Goal: Transaction & Acquisition: Subscribe to service/newsletter

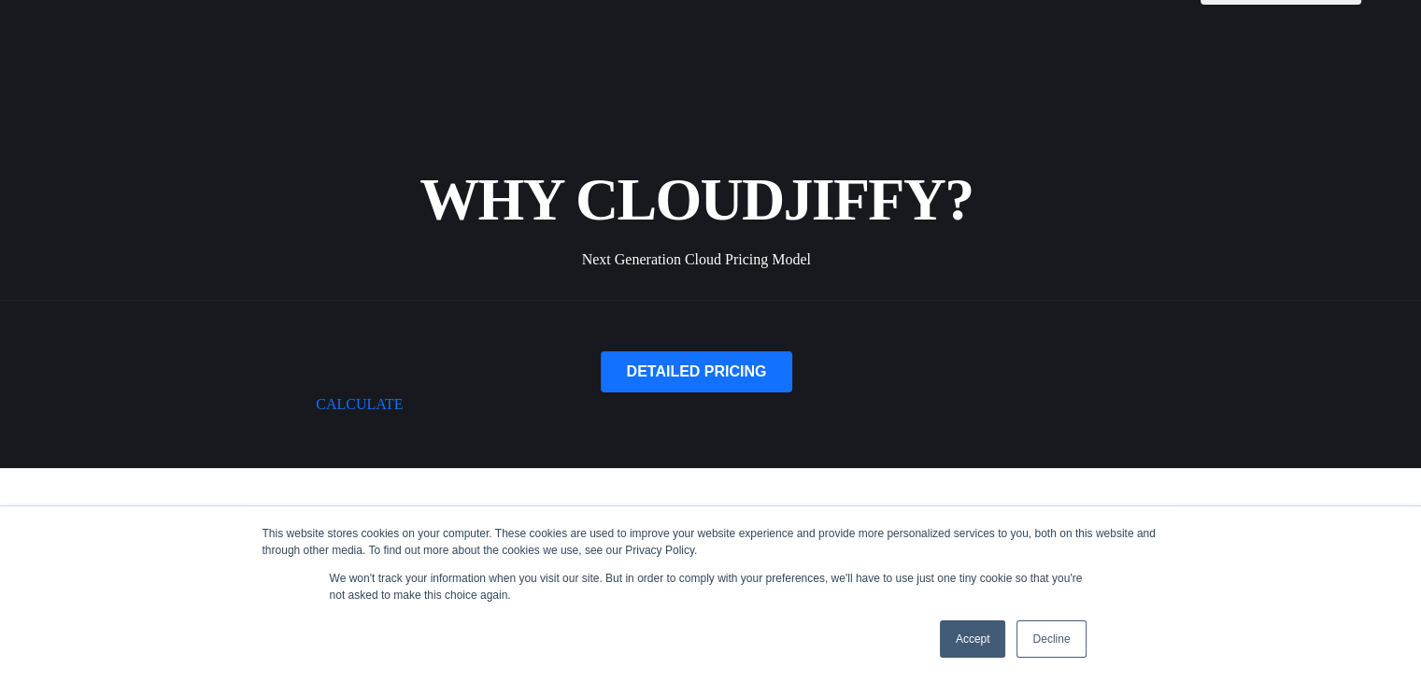
scroll to position [78, 0]
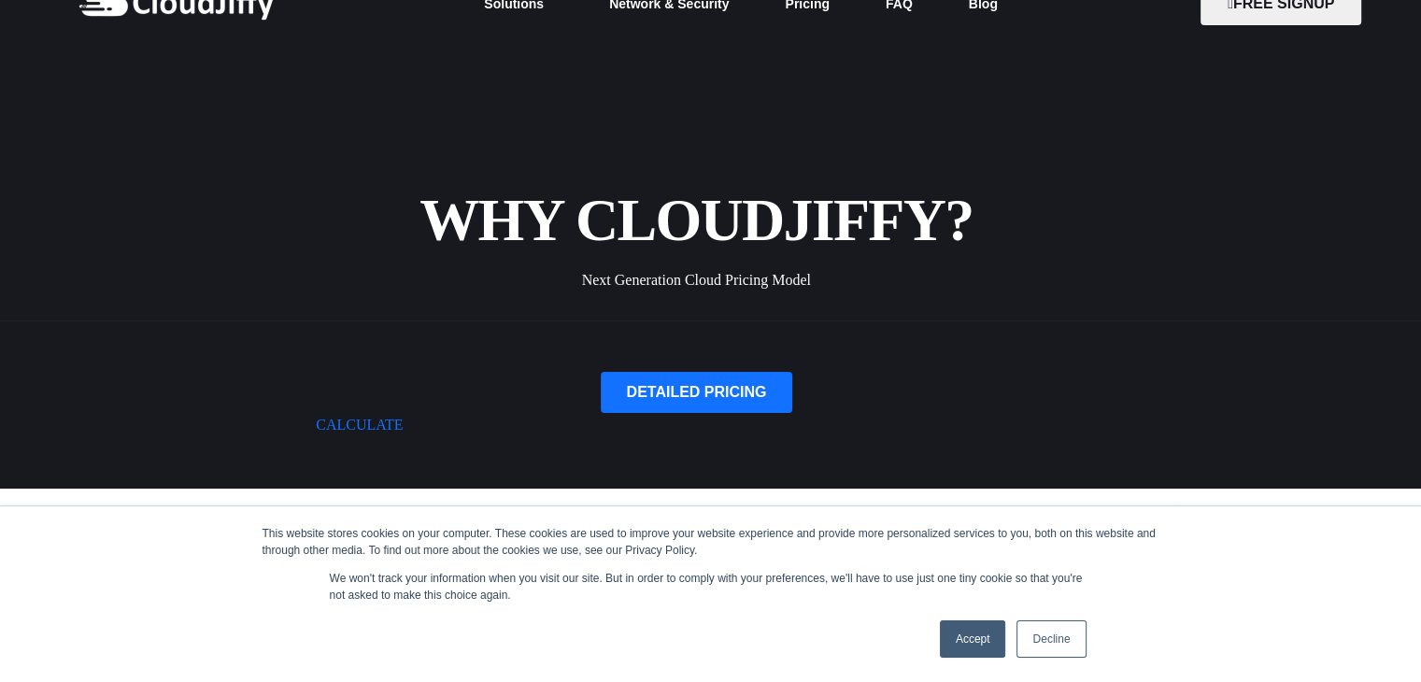
click at [1031, 623] on link "Decline" at bounding box center [1050, 638] width 69 height 37
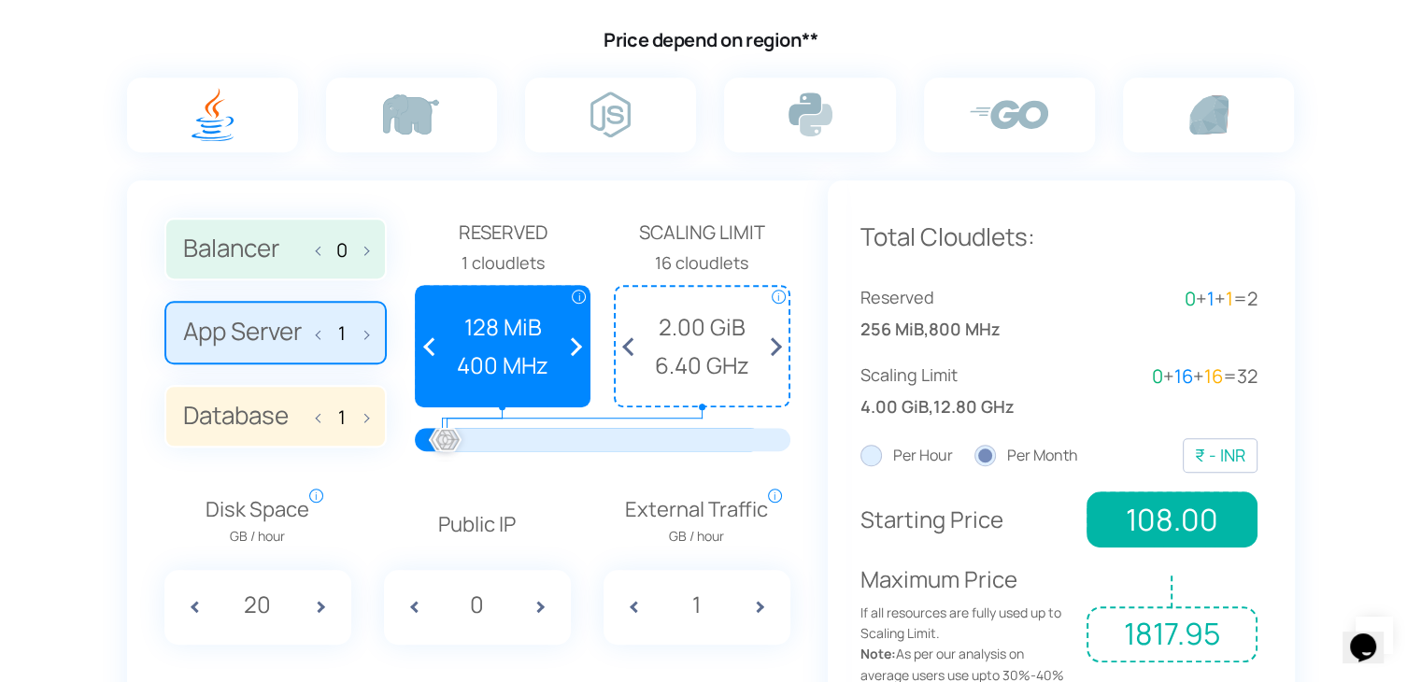
scroll to position [1255, 0]
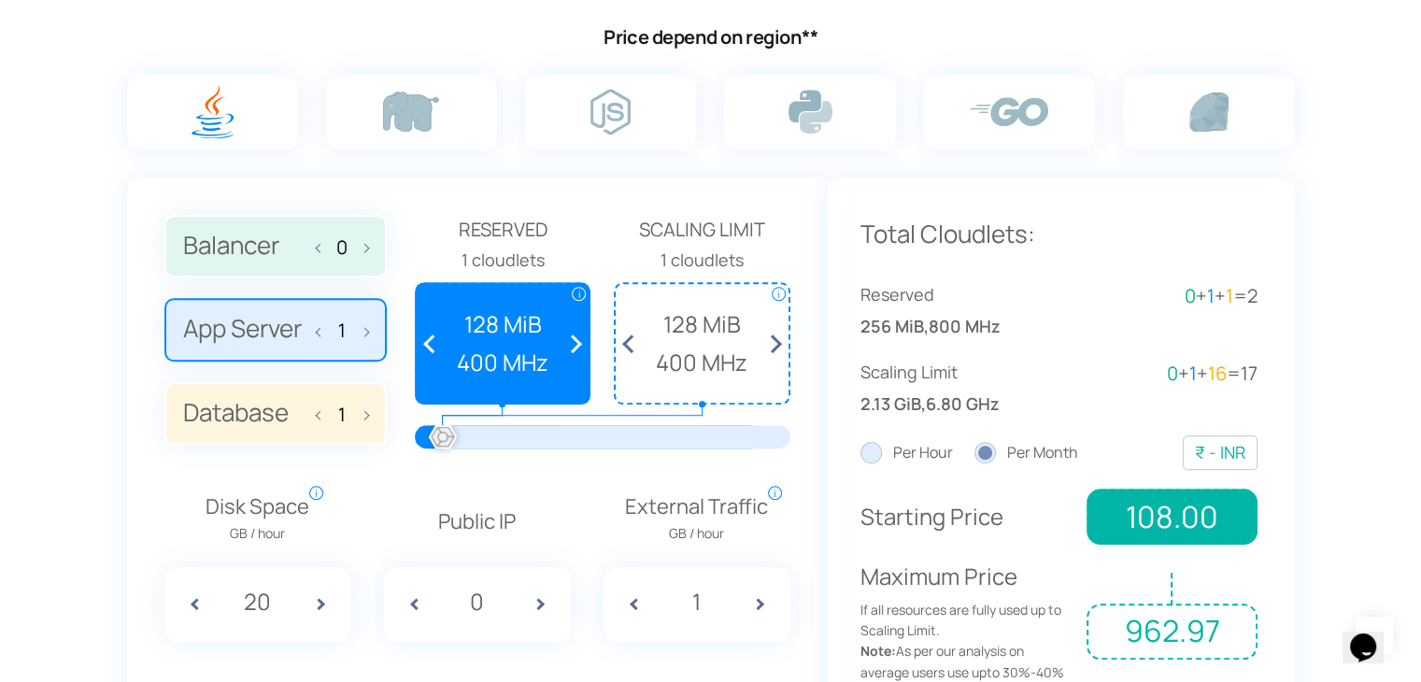
drag, startPoint x: 449, startPoint y: 433, endPoint x: 413, endPoint y: 427, distance: 37.0
click at [413, 427] on div "Balancer 0 App Server 1 Database 1 Reserved" at bounding box center [477, 339] width 626 height 249
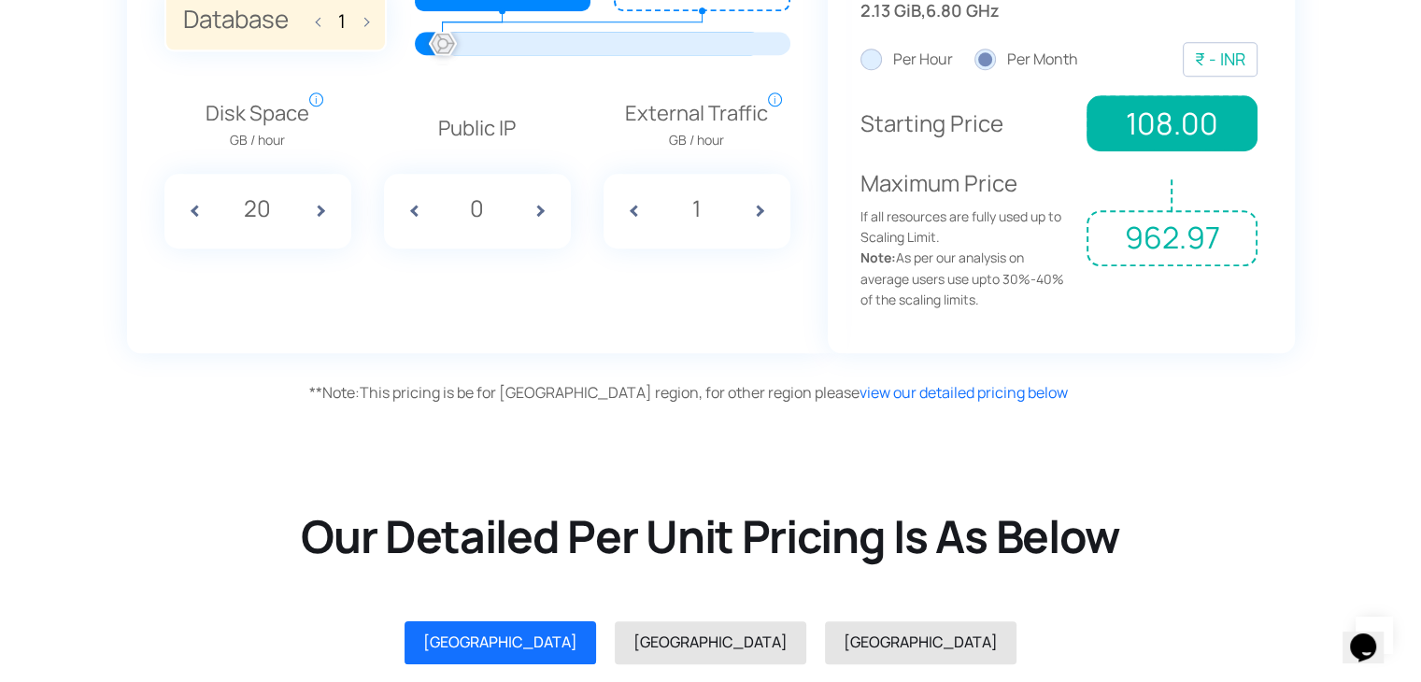
scroll to position [1648, 0]
drag, startPoint x: 226, startPoint y: 135, endPoint x: 290, endPoint y: 143, distance: 64.0
click at [290, 143] on span "GB / hour" at bounding box center [258, 140] width 104 height 21
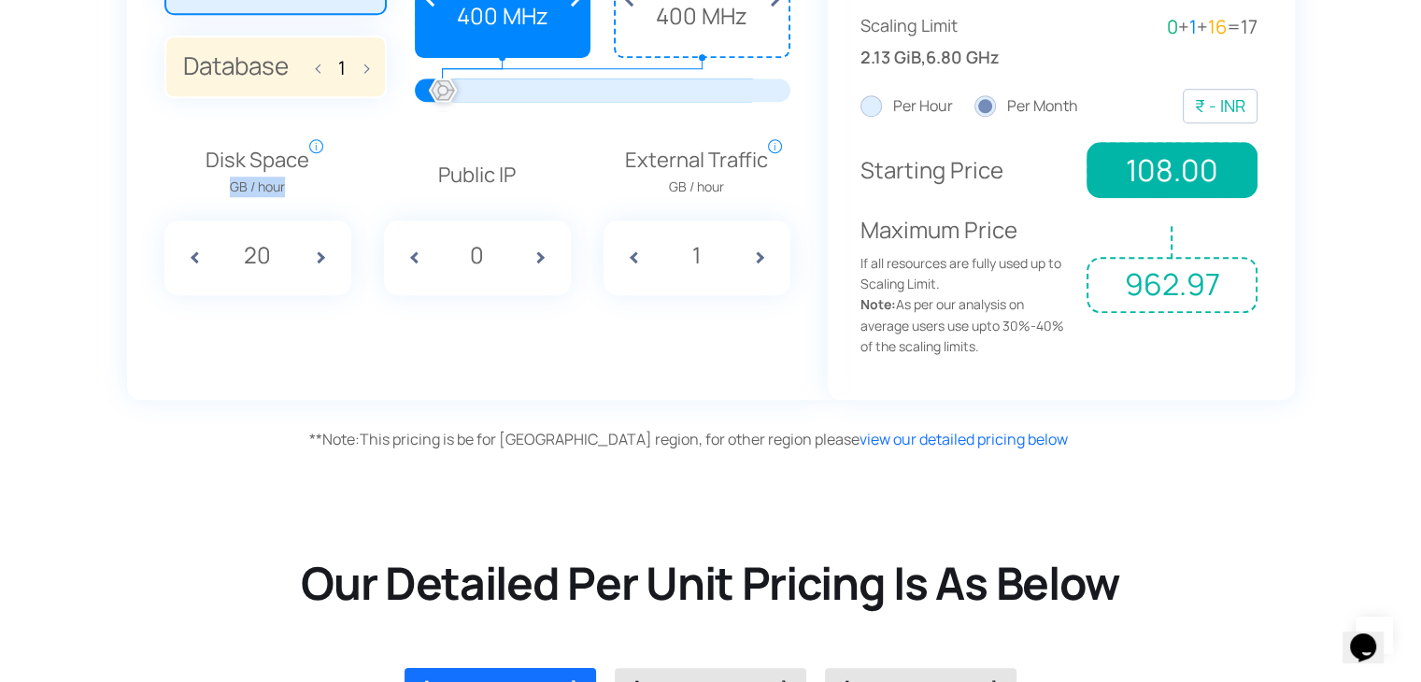
scroll to position [1646, 0]
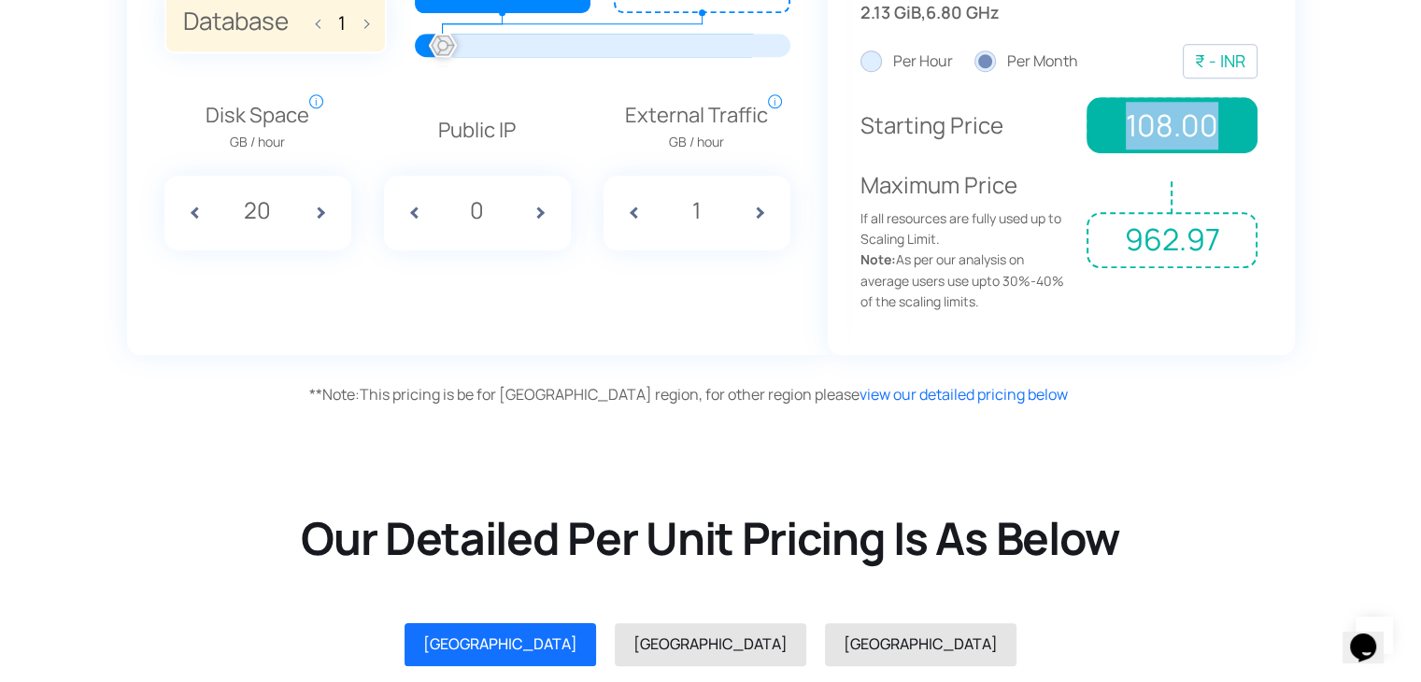
drag, startPoint x: 1119, startPoint y: 121, endPoint x: 1263, endPoint y: 114, distance: 144.0
click at [1263, 114] on div "Total Cloudlets: Reserved 256 MiB , 800 MHz 0 + 1 + 1 = 2 Scaling Limit 2.13 Gi…" at bounding box center [1061, 70] width 467 height 569
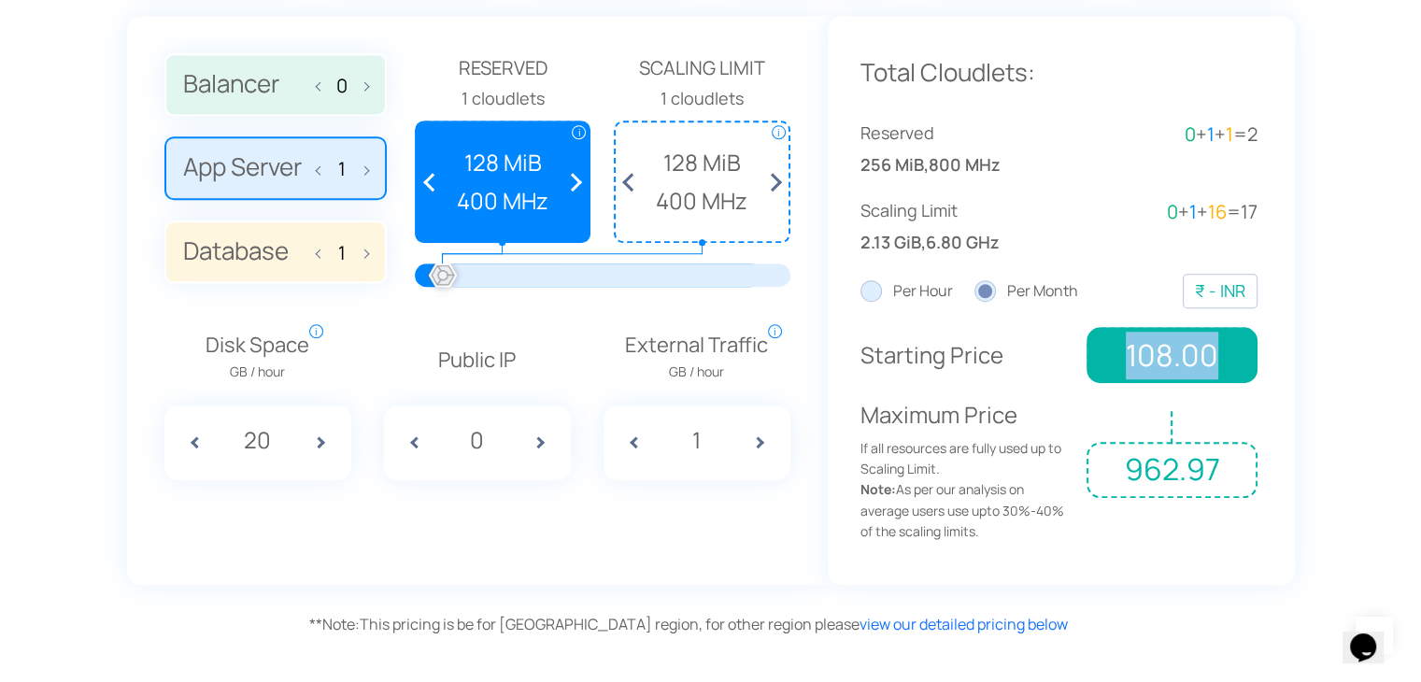
scroll to position [1416, 0]
click at [880, 287] on label "Per Hour" at bounding box center [906, 291] width 92 height 24
click at [0, 0] on input "Per Hour" at bounding box center [0, 0] width 0 height 0
click at [974, 289] on label "Per Month" at bounding box center [1026, 291] width 104 height 24
click at [0, 0] on input "Per Month" at bounding box center [0, 0] width 0 height 0
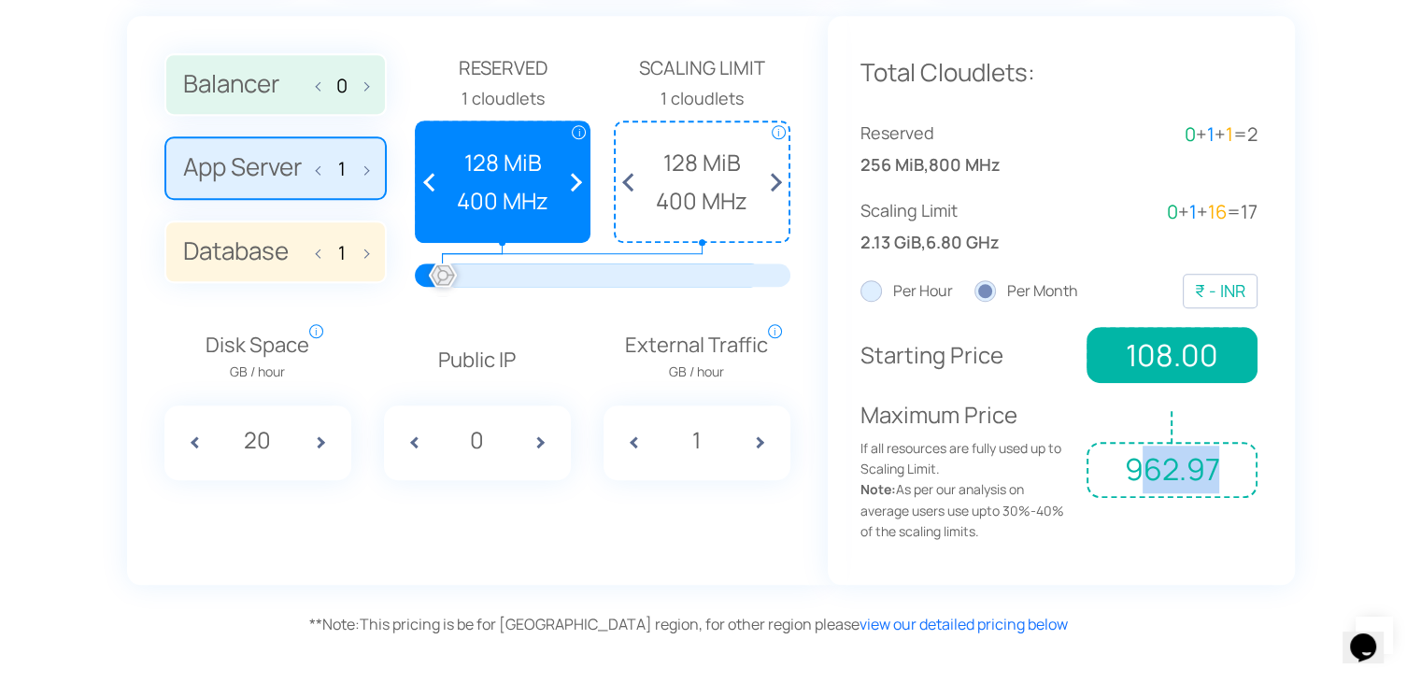
drag, startPoint x: 1137, startPoint y: 476, endPoint x: 1254, endPoint y: 479, distance: 116.8
click at [1254, 479] on span "962.97" at bounding box center [1172, 470] width 170 height 56
drag, startPoint x: 1117, startPoint y: 338, endPoint x: 1246, endPoint y: 367, distance: 132.1
click at [1246, 367] on span "108.00" at bounding box center [1172, 355] width 170 height 56
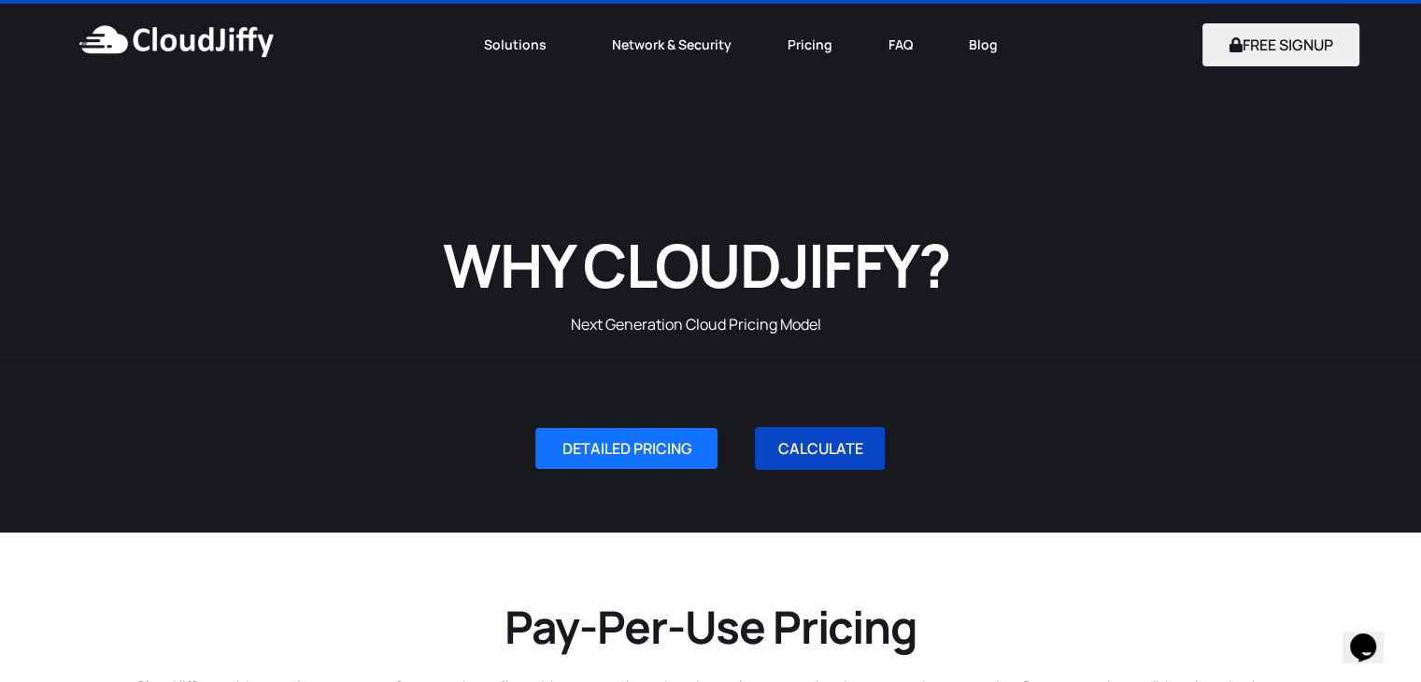
scroll to position [0, 0]
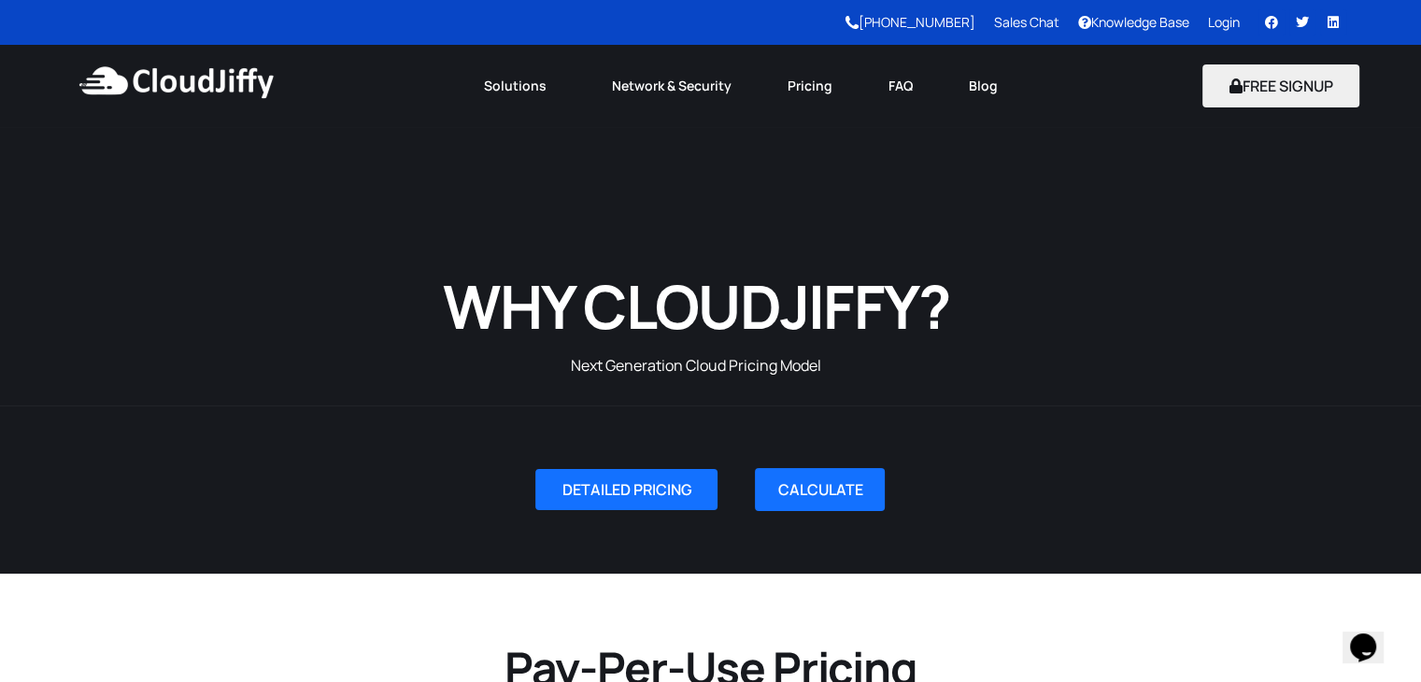
click at [917, 319] on h1 "WHY CLOUDJIFFY?" at bounding box center [696, 306] width 692 height 78
click at [1263, 74] on button "FREE SIGNUP" at bounding box center [1281, 85] width 158 height 43
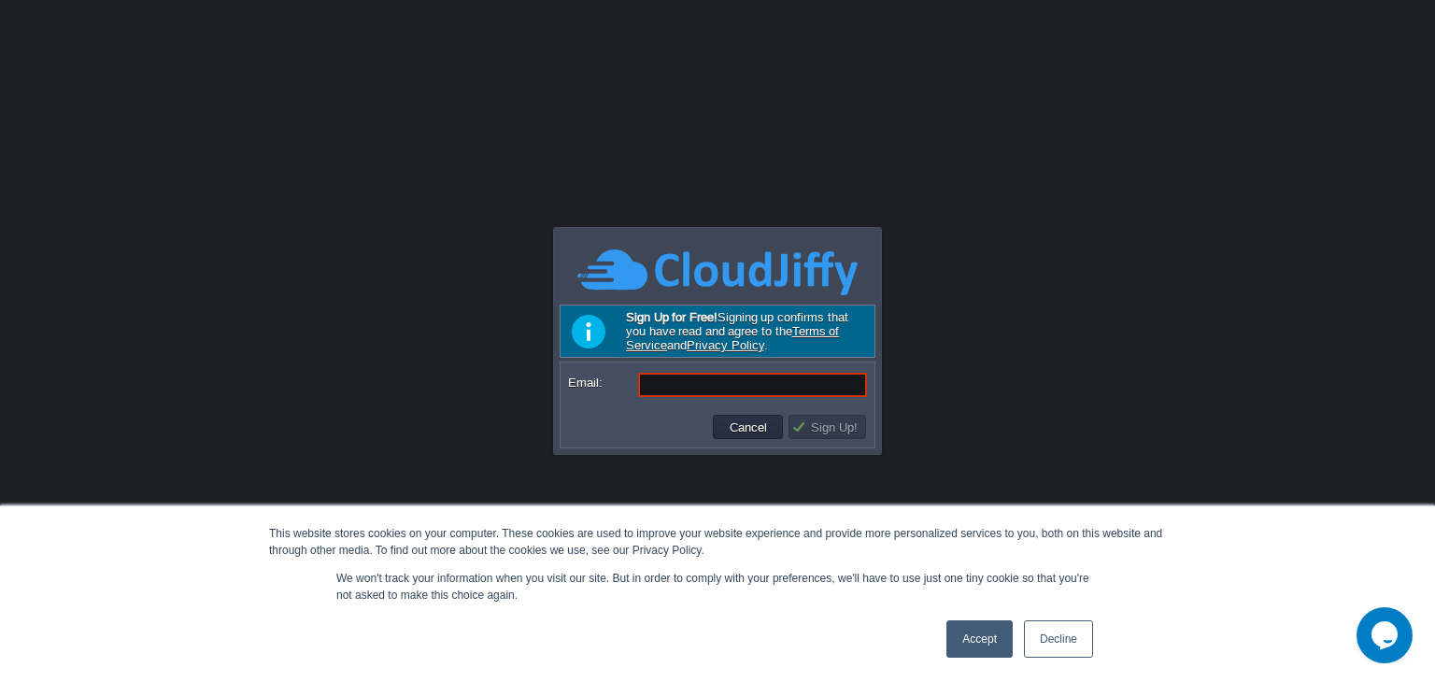
click at [1038, 634] on link "Decline" at bounding box center [1058, 638] width 69 height 37
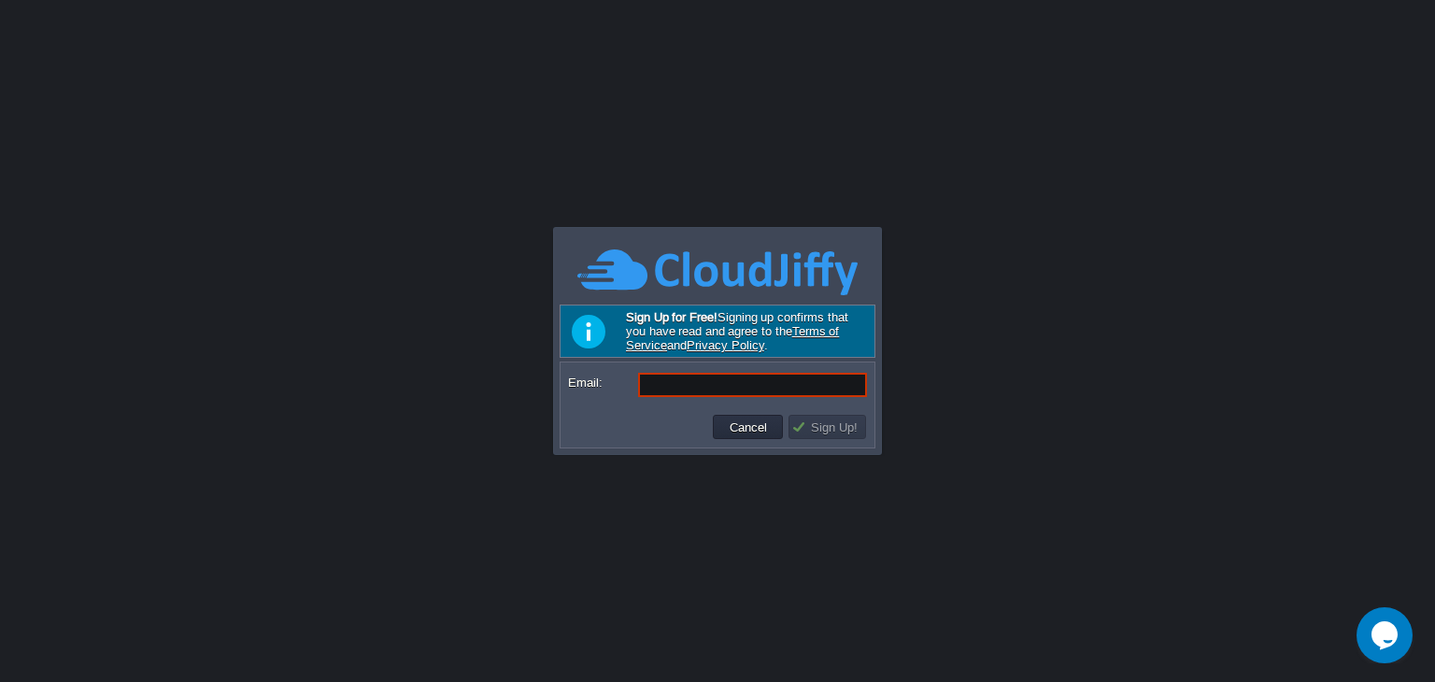
click at [846, 444] on div "Cancel Sign Up!" at bounding box center [717, 426] width 312 height 39
click at [994, 436] on div at bounding box center [717, 341] width 1435 height 682
click at [675, 379] on input "Email:" at bounding box center [752, 385] width 229 height 24
click at [713, 391] on input "Email:" at bounding box center [752, 385] width 229 height 24
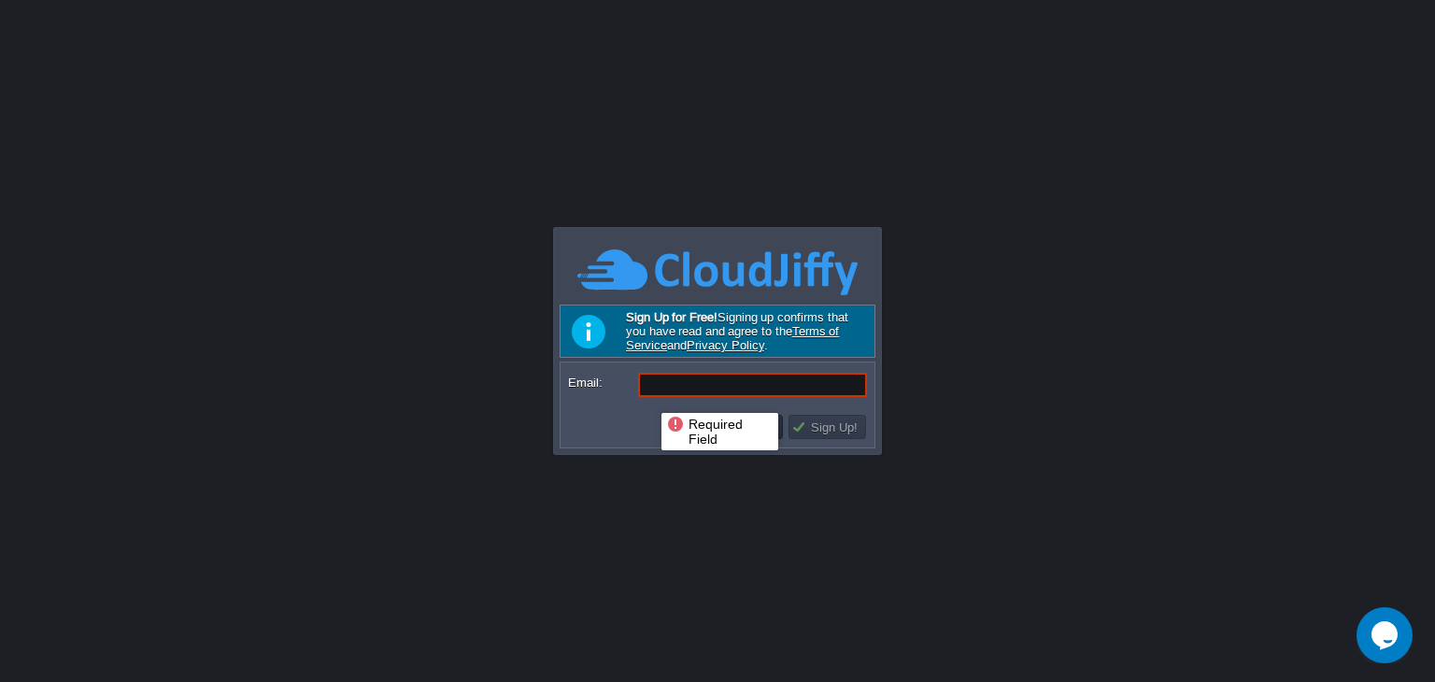
click at [660, 389] on input "Email:" at bounding box center [752, 385] width 229 height 24
click at [839, 427] on button "Sign Up!" at bounding box center [827, 427] width 72 height 17
click at [681, 382] on input "Email:" at bounding box center [752, 385] width 229 height 24
click at [684, 389] on input "Email:" at bounding box center [752, 385] width 229 height 24
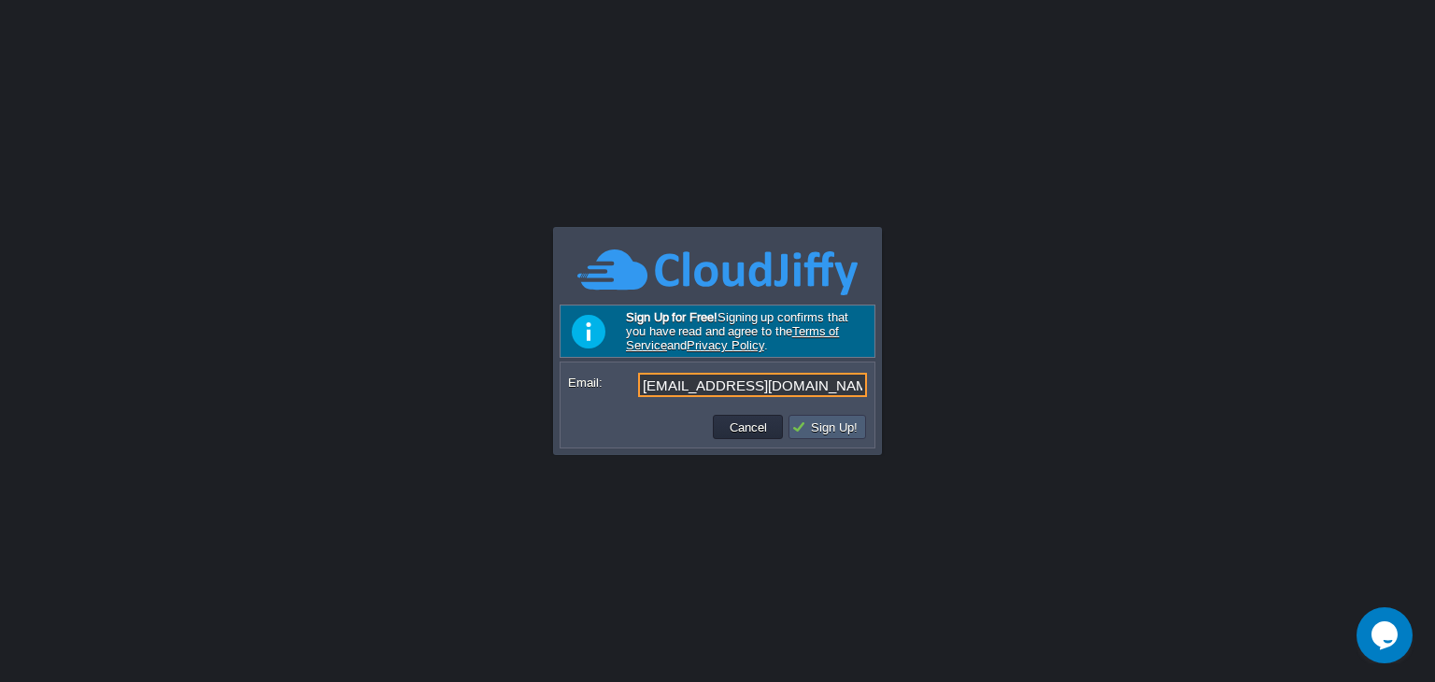
type input "sagarcg232@gmail.com"
click at [811, 423] on button "Sign Up!" at bounding box center [827, 427] width 72 height 17
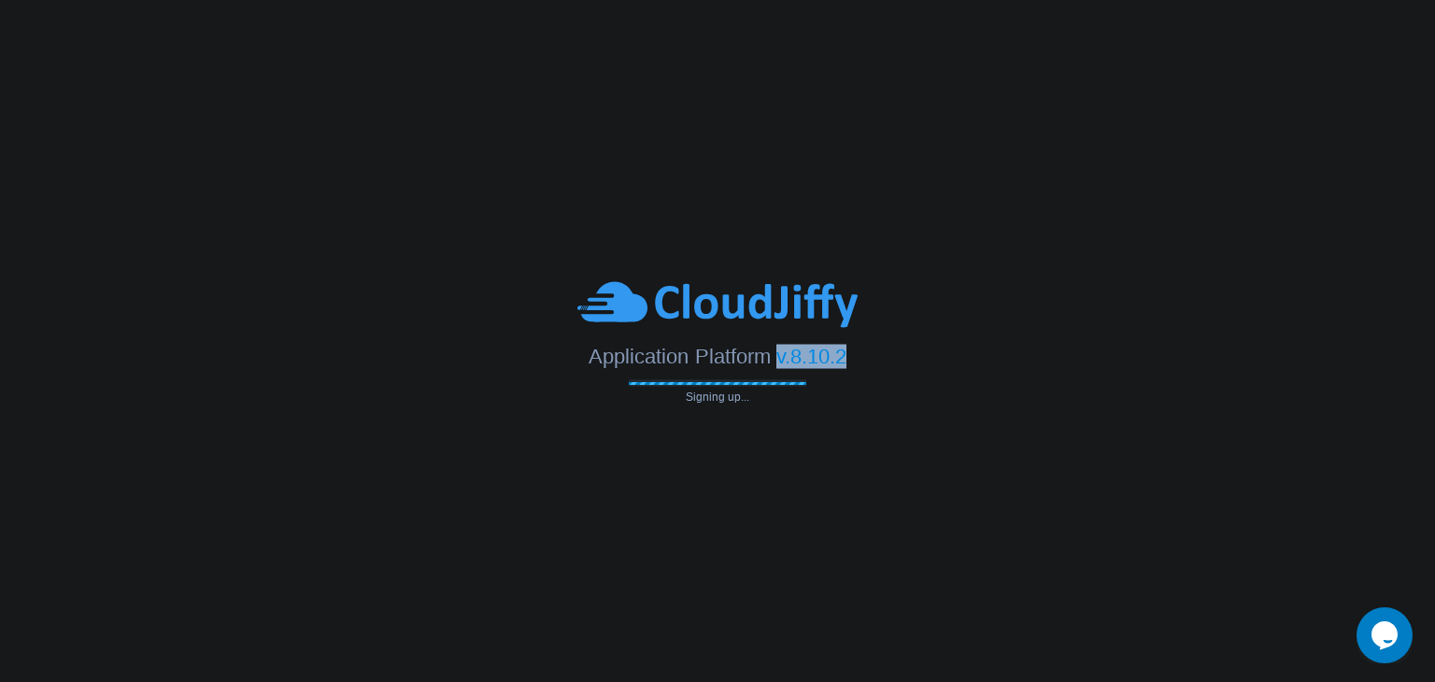
drag, startPoint x: 777, startPoint y: 360, endPoint x: 856, endPoint y: 348, distance: 79.3
click at [856, 348] on div "Application Platform v.8.10.2" at bounding box center [717, 350] width 1435 height 38
drag, startPoint x: 688, startPoint y: 403, endPoint x: 747, endPoint y: 399, distance: 59.9
click at [747, 399] on body "This website stores cookies on your computer. These cookies are used to improve…" at bounding box center [717, 341] width 1435 height 682
type input "sagarcg232@gmail.com"
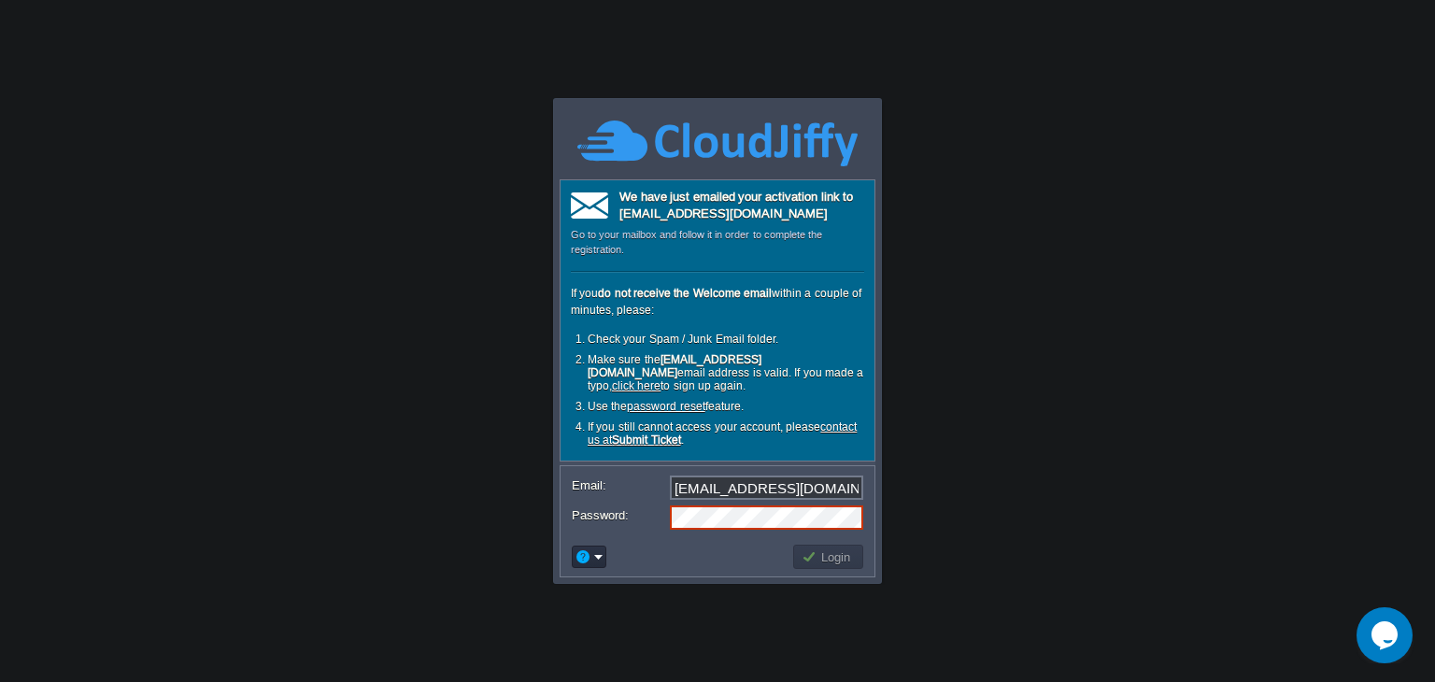
drag, startPoint x: 747, startPoint y: 399, endPoint x: 702, endPoint y: 390, distance: 46.7
click at [702, 390] on body "This website stores cookies on your computer. These cookies are used to improve…" at bounding box center [717, 341] width 1435 height 682
click at [591, 557] on em at bounding box center [589, 556] width 29 height 17
click at [621, 524] on label "Password:" at bounding box center [620, 515] width 96 height 20
click at [1163, 411] on body "This website stores cookies on your computer. These cookies are used to improve…" at bounding box center [717, 341] width 1435 height 682
